Goal: Transaction & Acquisition: Purchase product/service

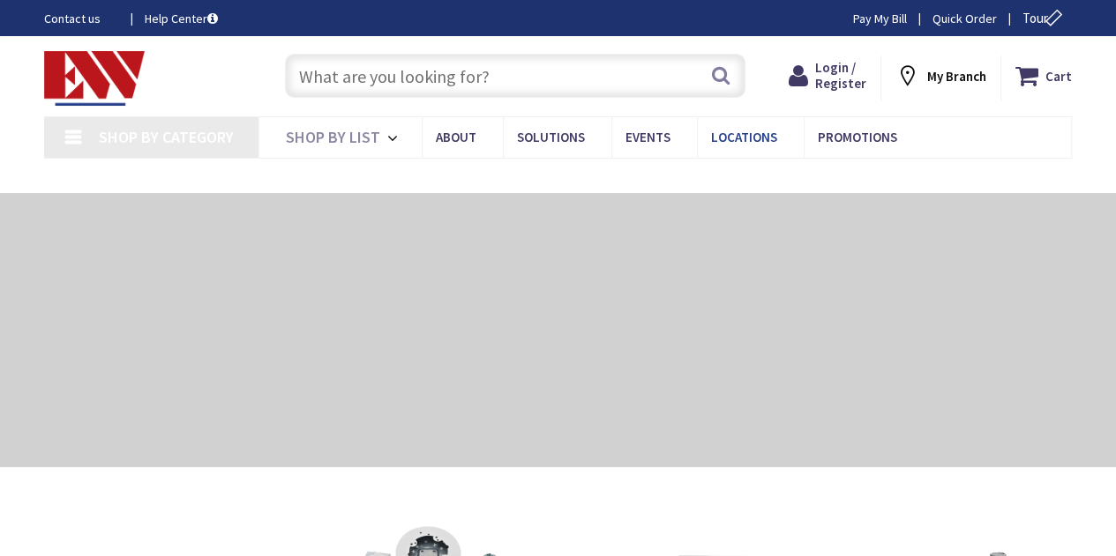
type input "[STREET_ADDRESS]"
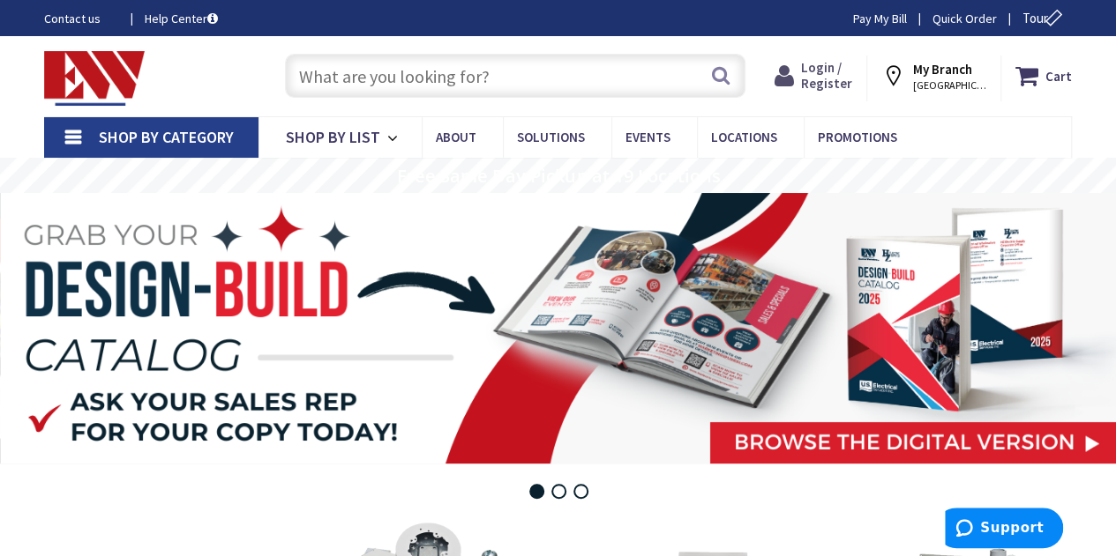
click at [832, 71] on span "Login / Register" at bounding box center [826, 75] width 51 height 33
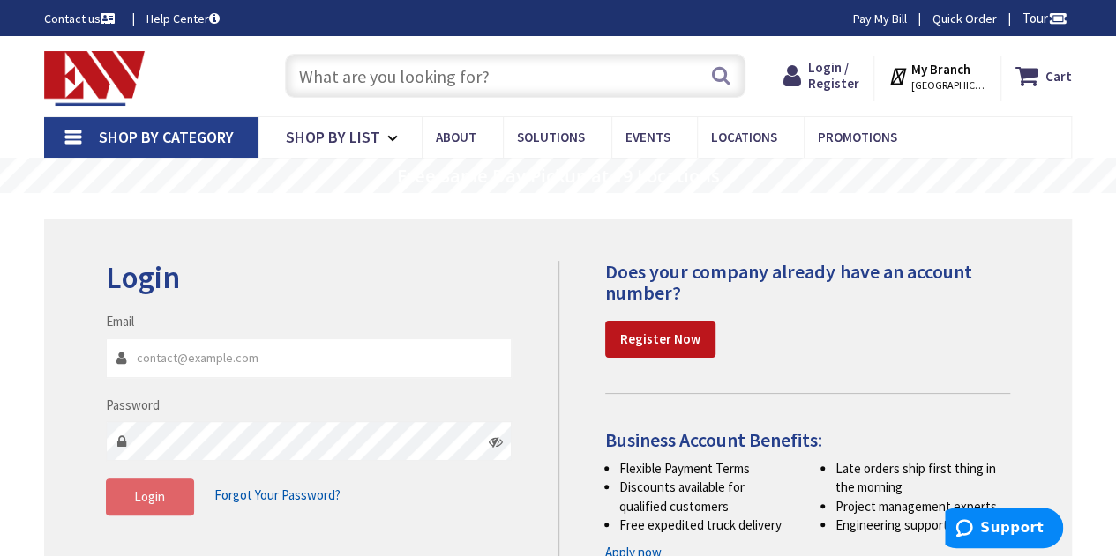
type input "ray@countyelectric.org"
click at [129, 504] on button "Login" at bounding box center [150, 497] width 88 height 37
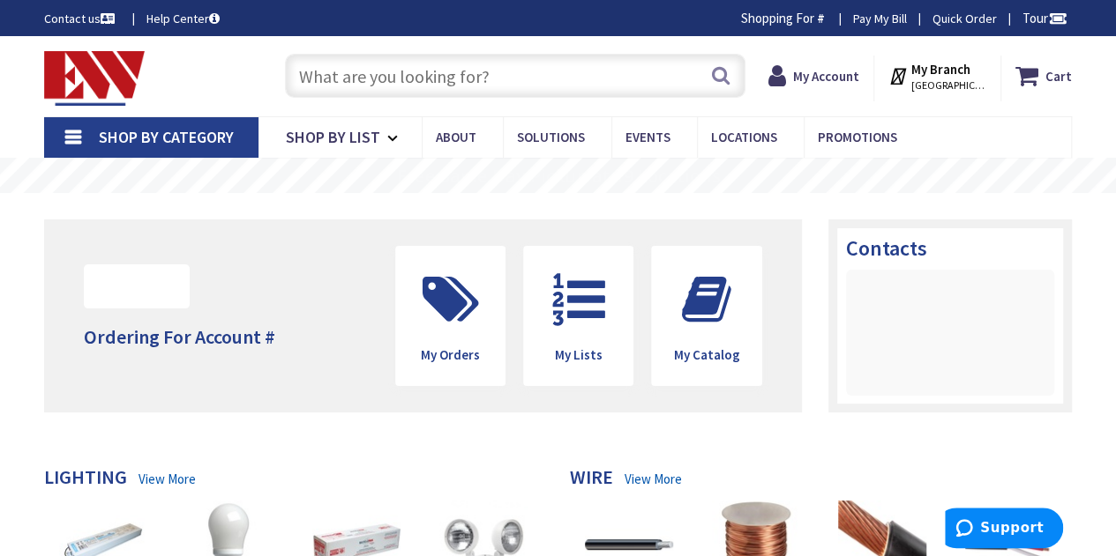
click at [542, 78] on input "text" at bounding box center [515, 76] width 460 height 44
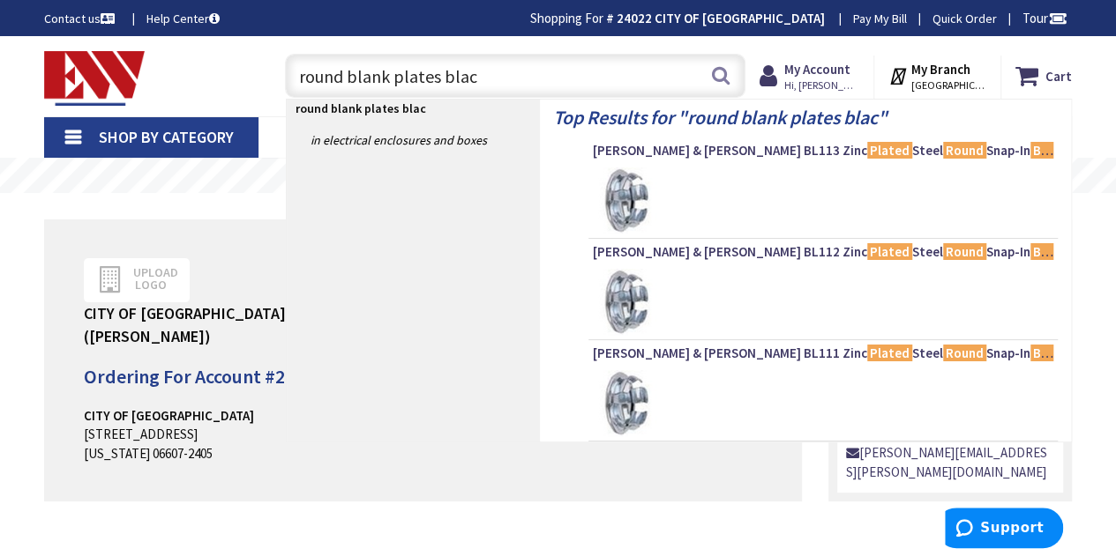
type input "round blank plates black"
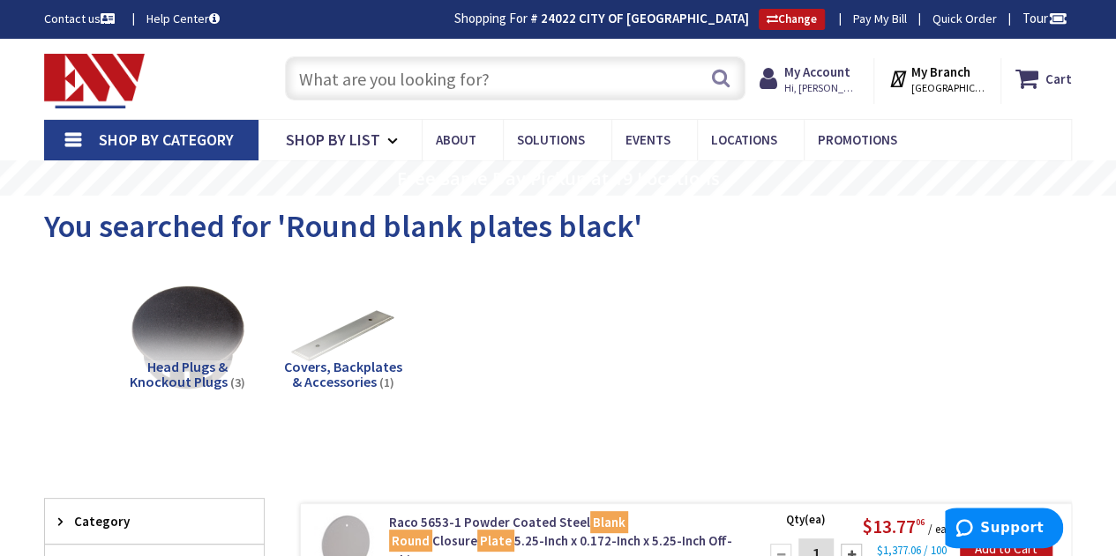
click at [496, 63] on input "text" at bounding box center [515, 78] width 460 height 44
click at [495, 69] on input "text" at bounding box center [515, 78] width 460 height 44
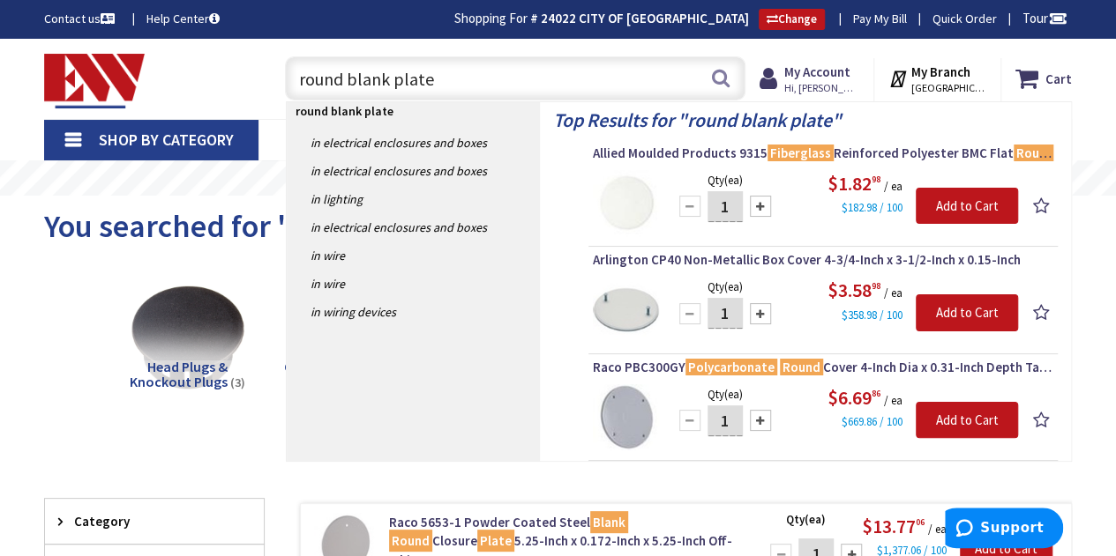
type input "round blank plates"
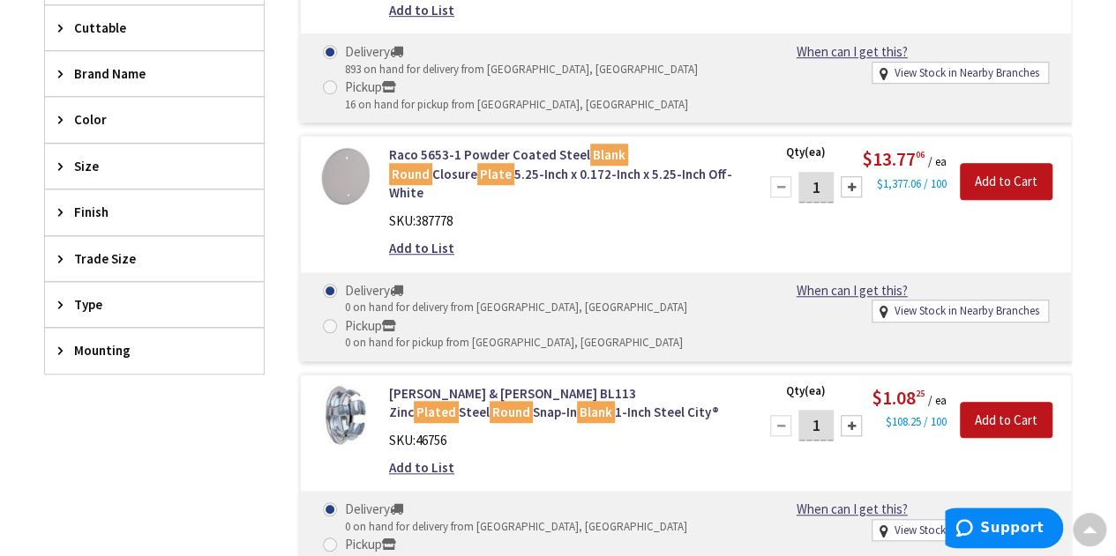
scroll to position [355, 0]
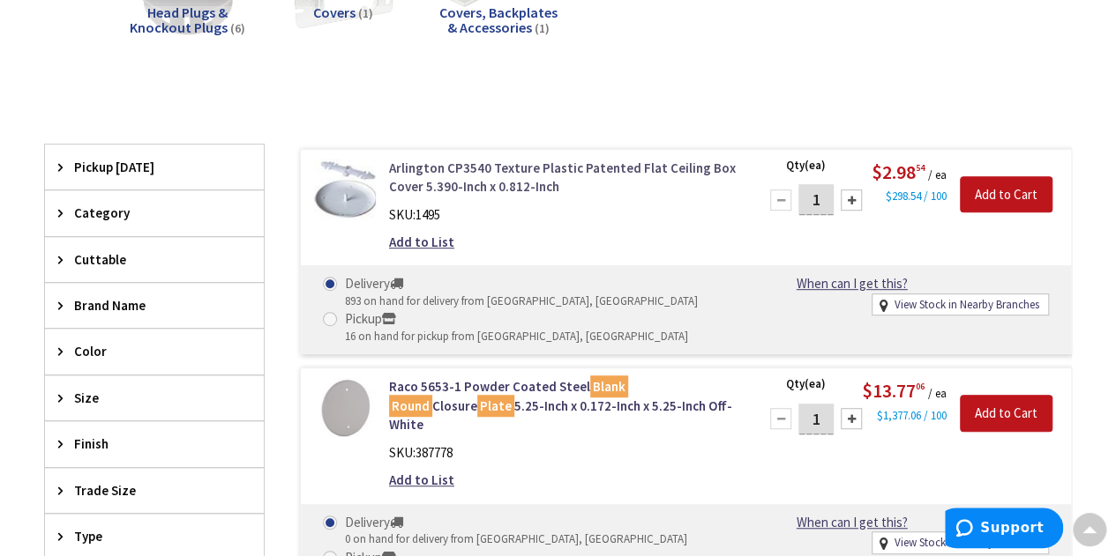
click at [462, 172] on link "Arlington CP3540 Texture Plastic Patented Flat Ceiling Box Cover 5.390-Inch x 0…" at bounding box center [562, 178] width 347 height 38
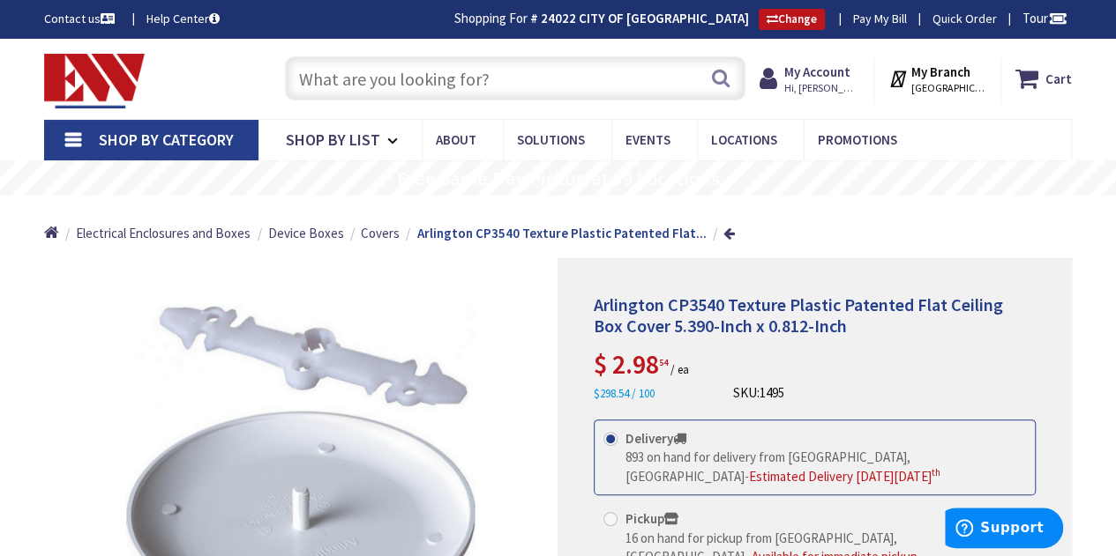
click at [567, 71] on input "text" at bounding box center [515, 78] width 460 height 44
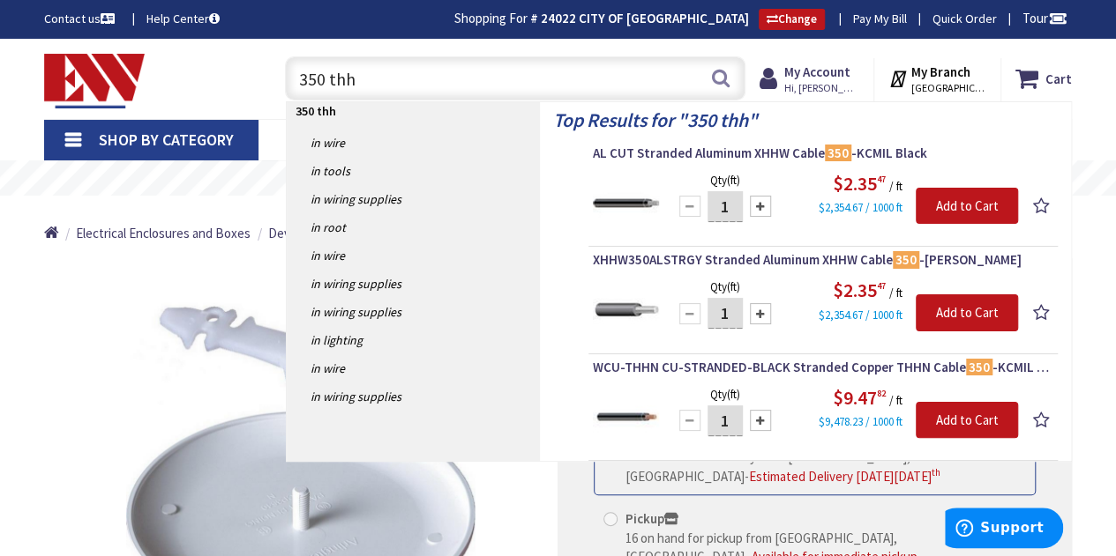
type input "350 thhn"
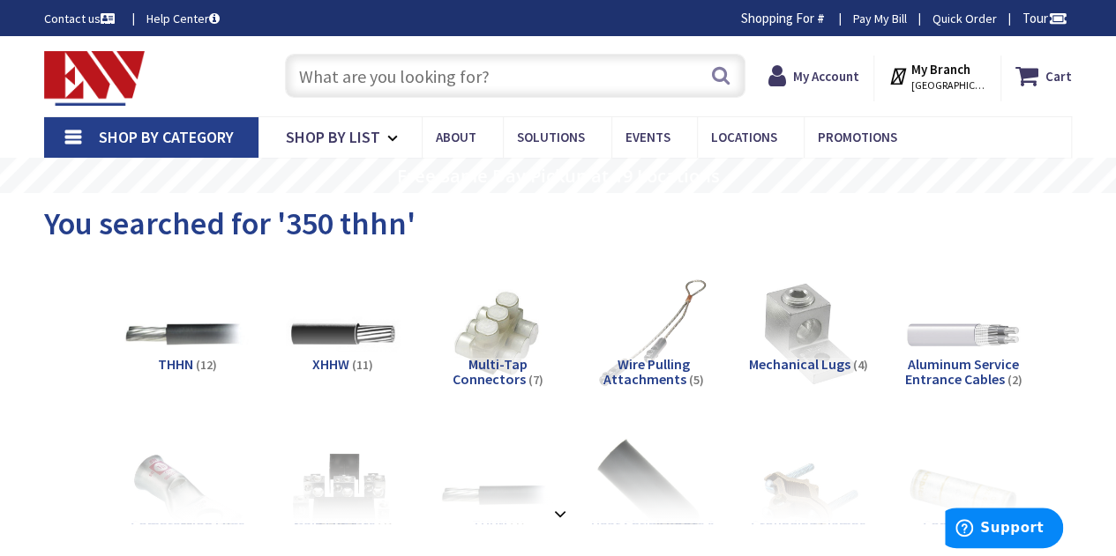
click at [191, 314] on img at bounding box center [187, 334] width 125 height 125
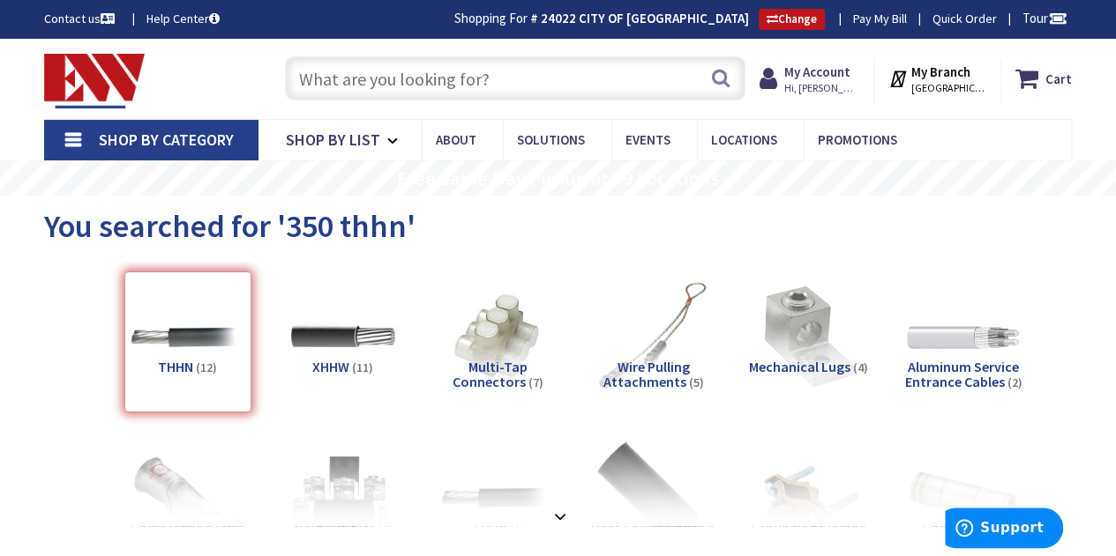
click at [187, 362] on div "THHN (12)" at bounding box center [187, 342] width 127 height 141
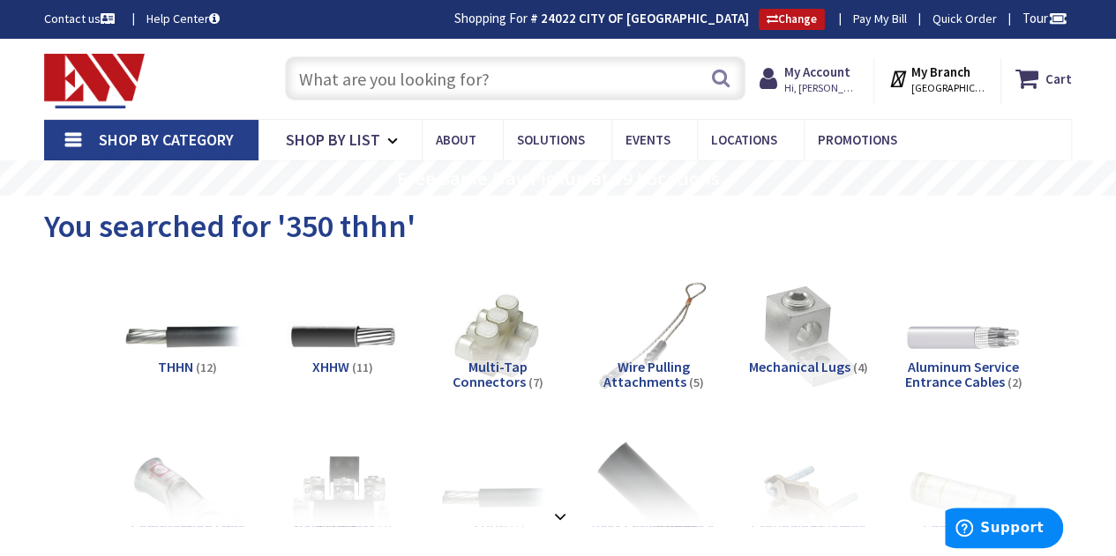
click at [177, 347] on img at bounding box center [187, 337] width 125 height 125
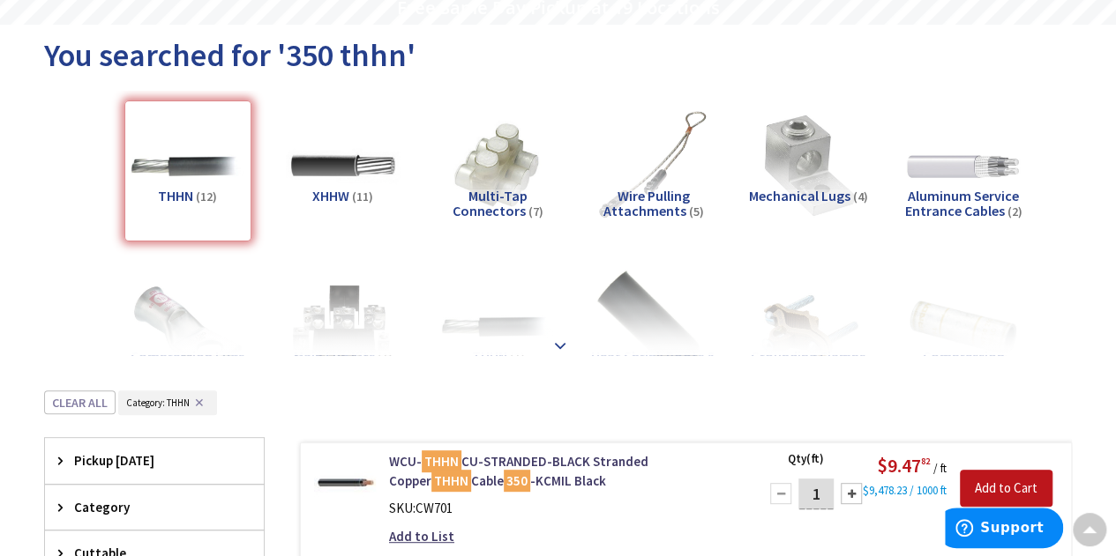
scroll to position [120, 0]
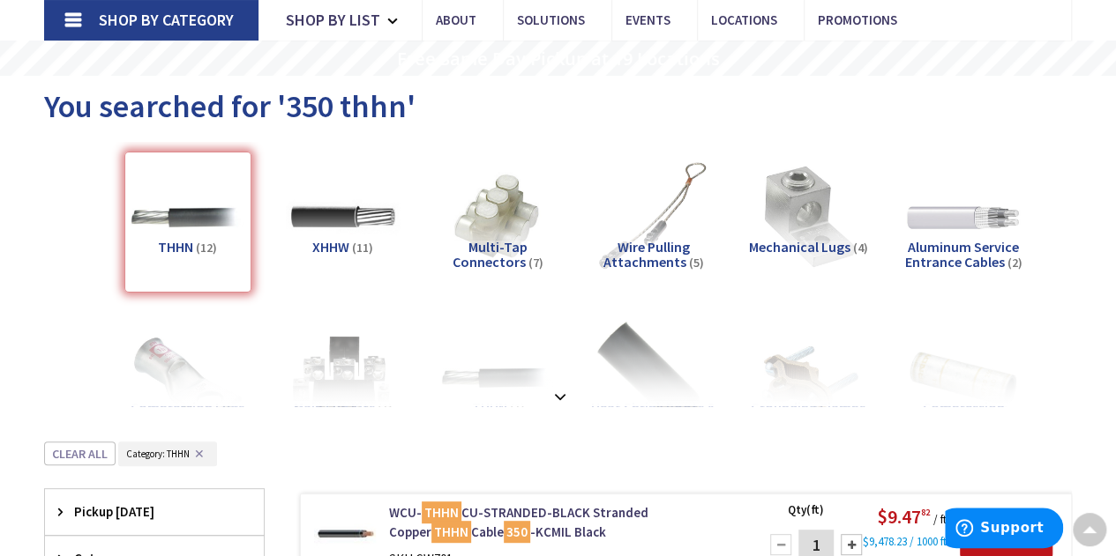
click at [564, 86] on div "You searched for '350 thhn'" at bounding box center [557, 109] width 1027 height 66
click at [562, 95] on div "You searched for '350 thhn'" at bounding box center [557, 109] width 1027 height 66
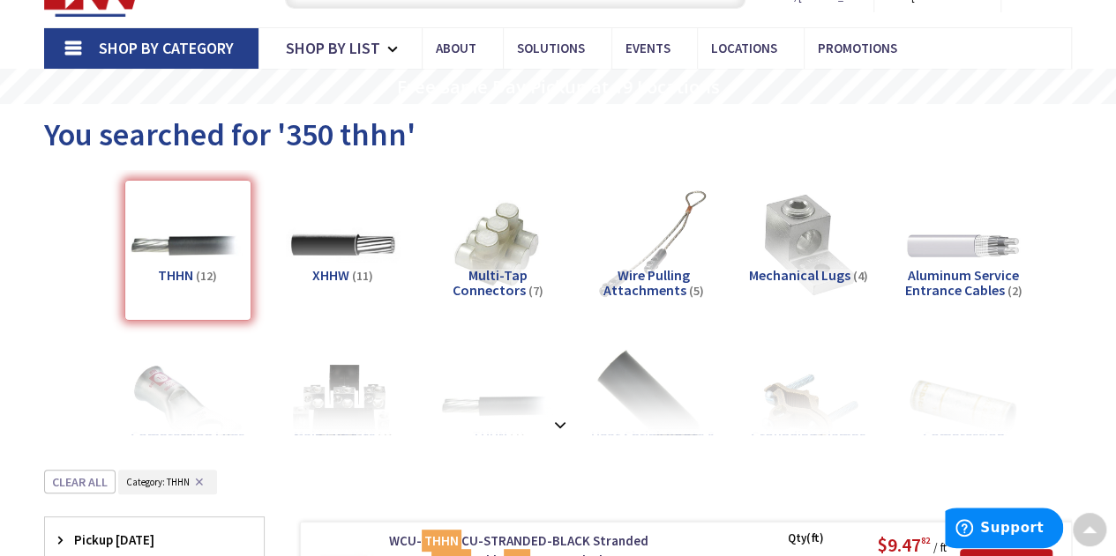
scroll to position [88, 0]
